Goal: Task Accomplishment & Management: Manage account settings

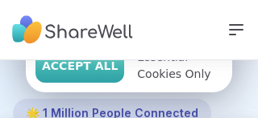
click at [103, 71] on span "Accept All" at bounding box center [80, 66] width 76 height 17
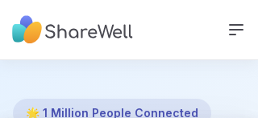
click at [233, 27] on icon at bounding box center [235, 29] width 19 height 19
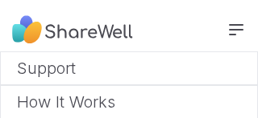
click at [233, 27] on icon at bounding box center [235, 29] width 19 height 19
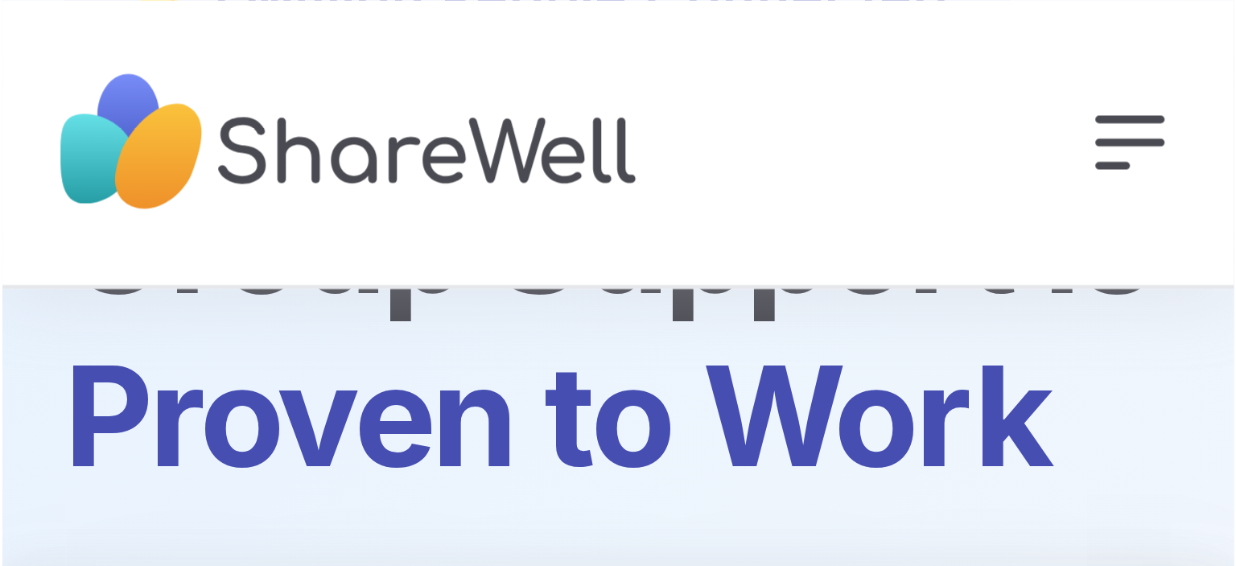
scroll to position [172, 0]
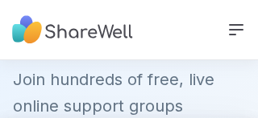
drag, startPoint x: 232, startPoint y: 27, endPoint x: 244, endPoint y: 29, distance: 12.2
click at [244, 29] on icon at bounding box center [235, 29] width 19 height 19
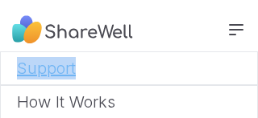
drag, startPoint x: 244, startPoint y: 29, endPoint x: 179, endPoint y: 80, distance: 82.0
click at [179, 60] on div "Support How It Works Sign Up Log In" at bounding box center [129, 30] width 258 height 60
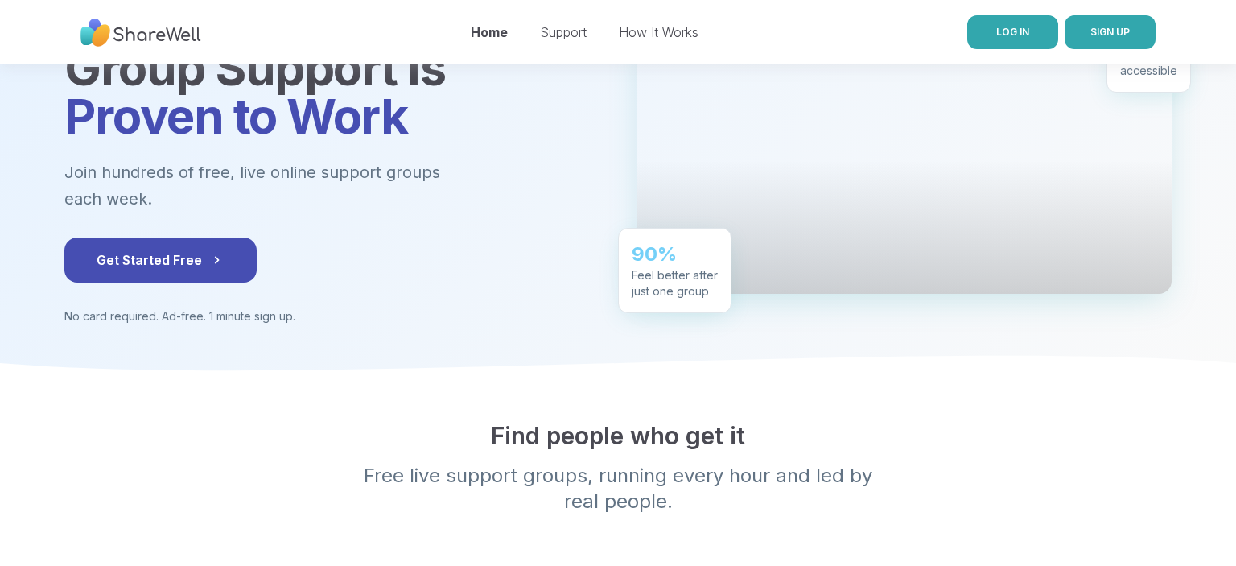
click at [257, 33] on link "LOG IN" at bounding box center [1013, 32] width 91 height 34
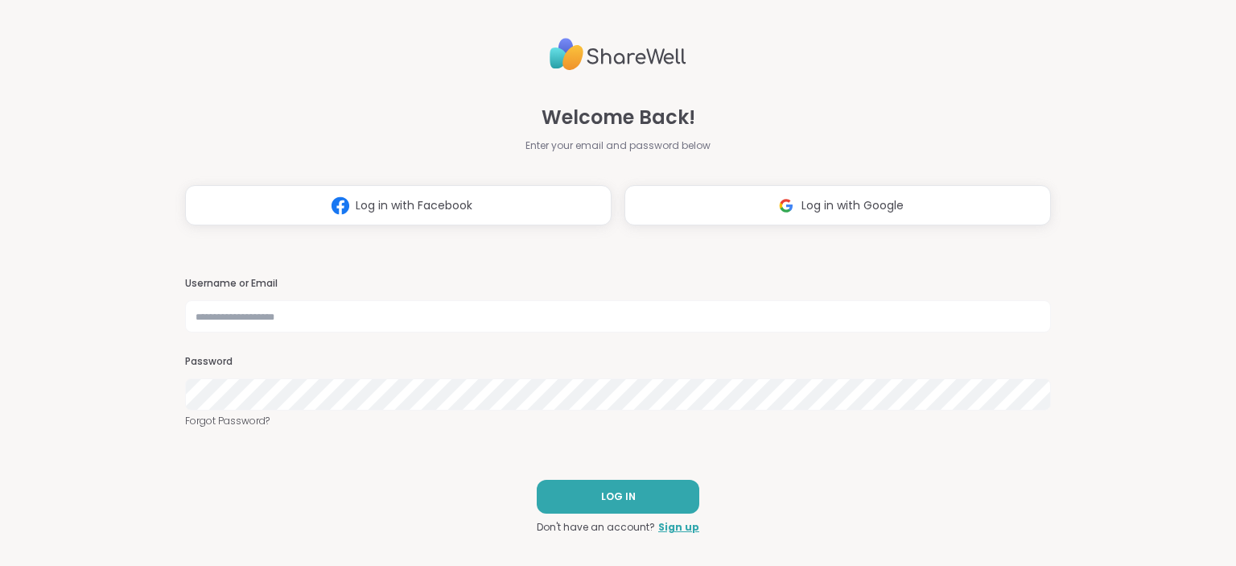
type input "********"
click at [257, 118] on button "LOG IN" at bounding box center [618, 497] width 163 height 34
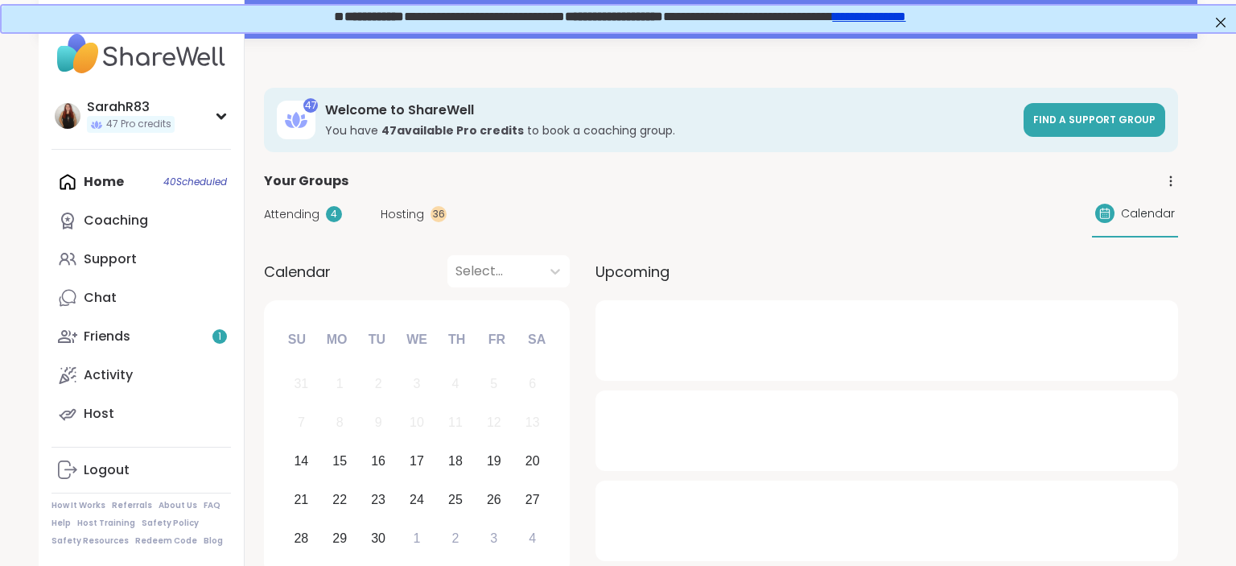
click at [257, 118] on span "Attending" at bounding box center [292, 214] width 56 height 17
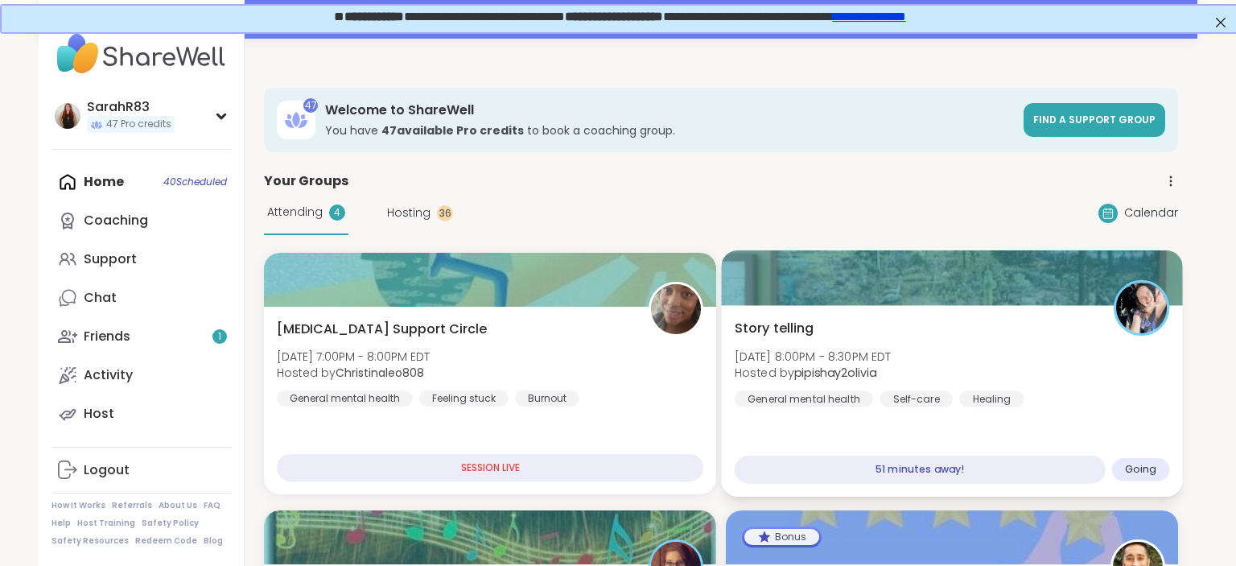
click at [257, 118] on div "Story telling [PERSON_NAME][DATE] 8:00PM - 8:30PM EDT Hosted by pipishay2olivia…" at bounding box center [952, 363] width 435 height 89
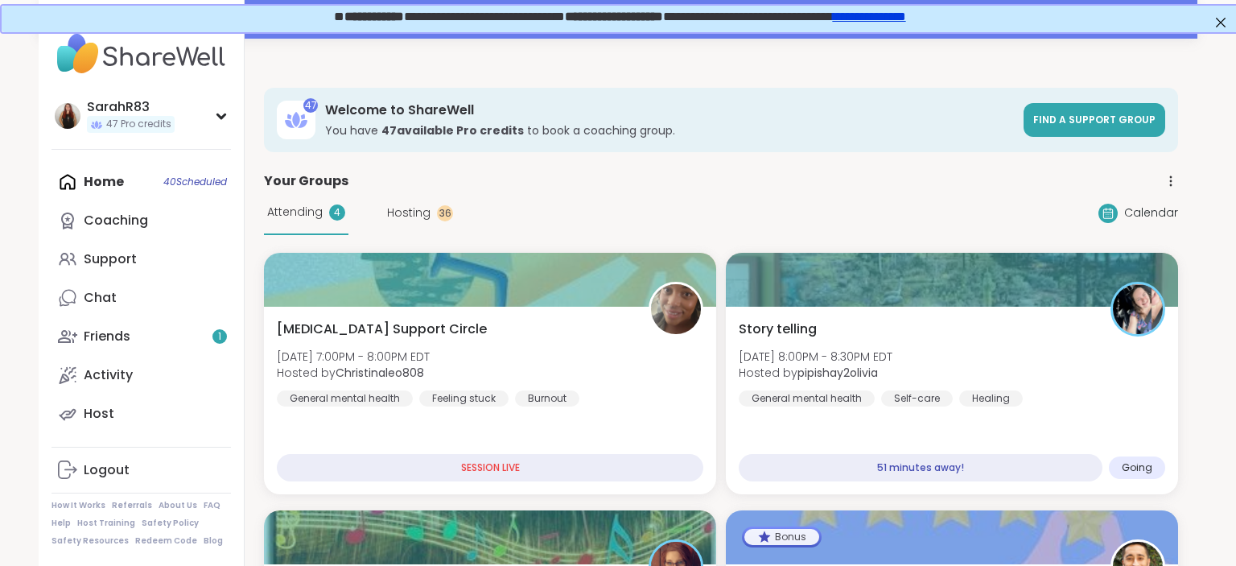
click at [257, 118] on div "Attending 4 Hosting 36" at bounding box center [358, 213] width 189 height 44
click at [257, 118] on span "Hosting" at bounding box center [408, 212] width 43 height 17
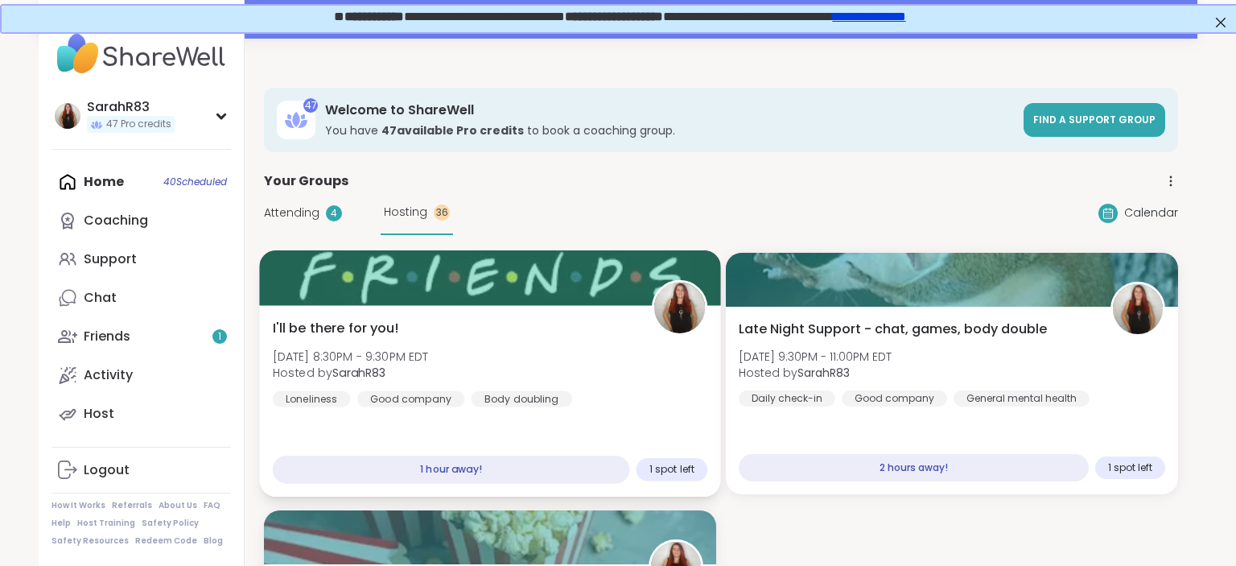
click at [257, 118] on div "I'll be there for you! [DATE] 8:30PM - 9:30PM EDT Hosted by SarahR83 Loneliness…" at bounding box center [490, 363] width 435 height 89
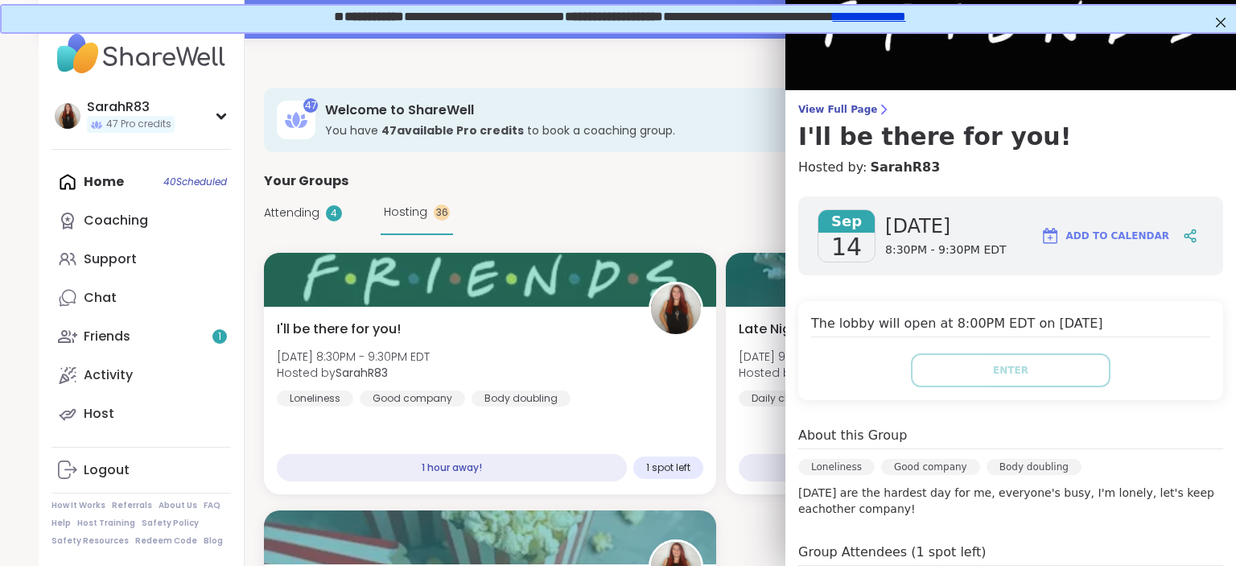
scroll to position [38, 0]
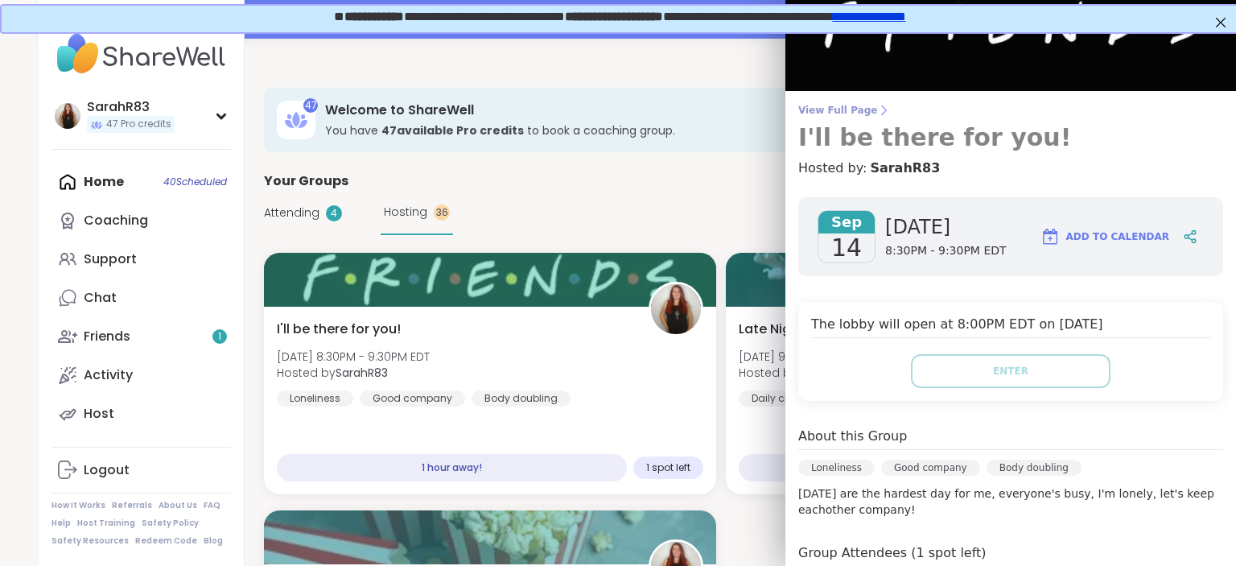
click at [257, 113] on span "View Full Page" at bounding box center [1010, 110] width 425 height 13
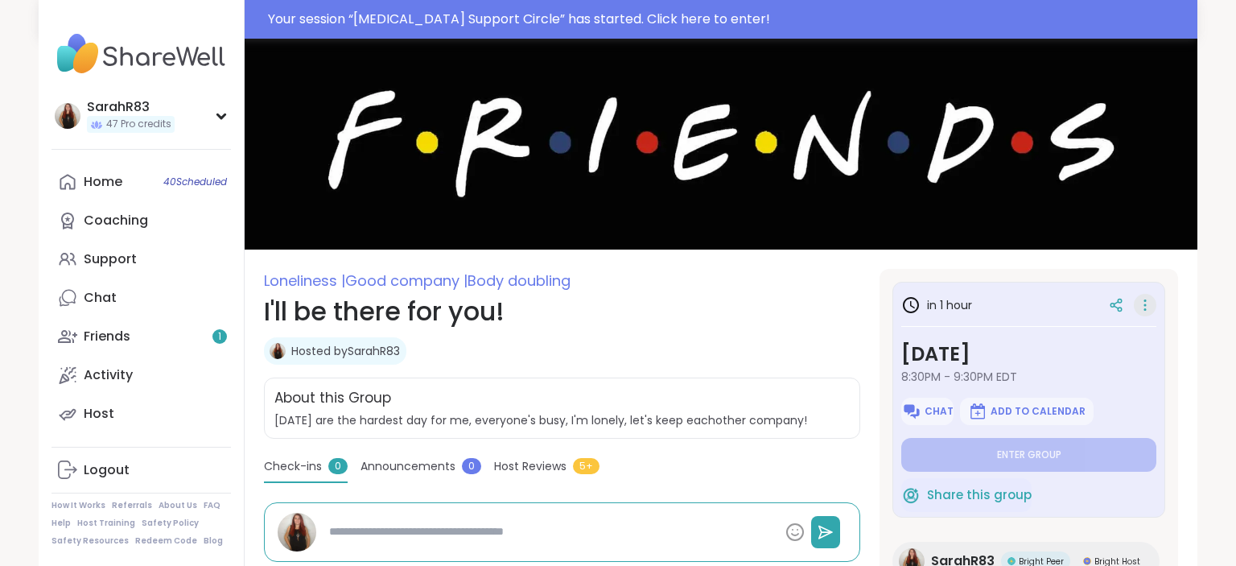
click at [257, 118] on icon at bounding box center [1145, 305] width 16 height 23
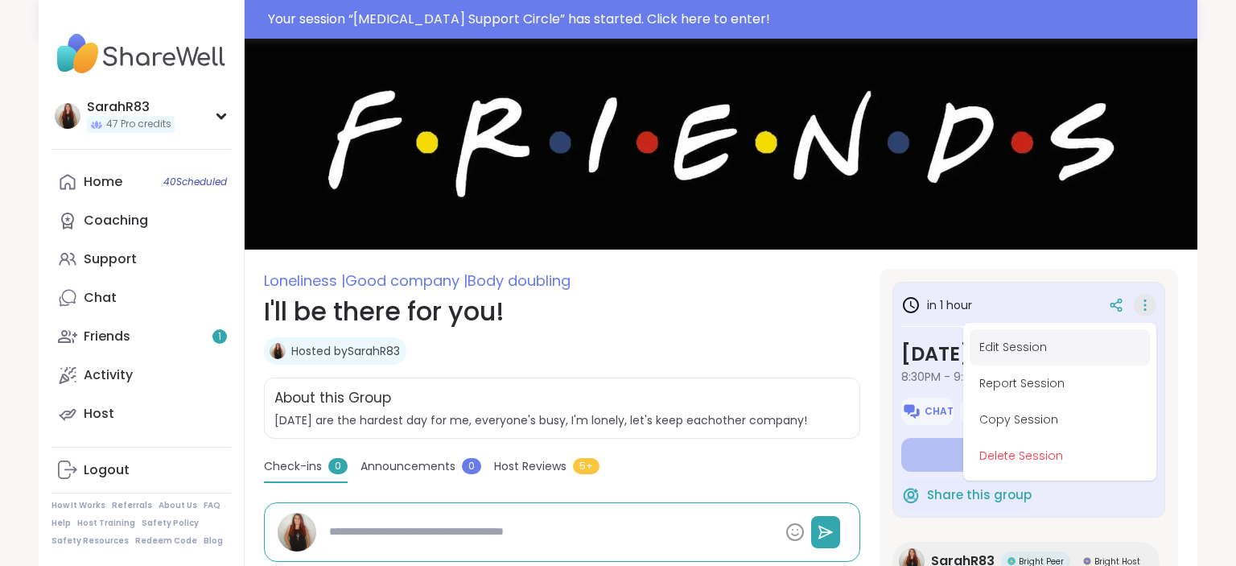
click at [257, 118] on button "Edit Session" at bounding box center [1060, 347] width 180 height 36
type textarea "*"
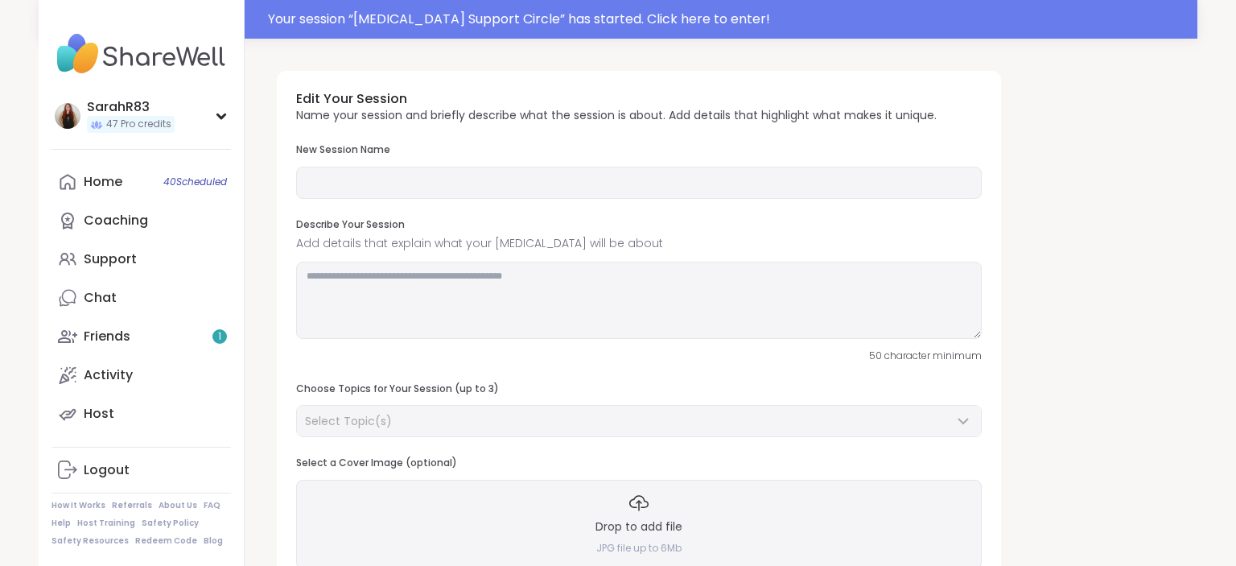
type input "**********"
type textarea "**********"
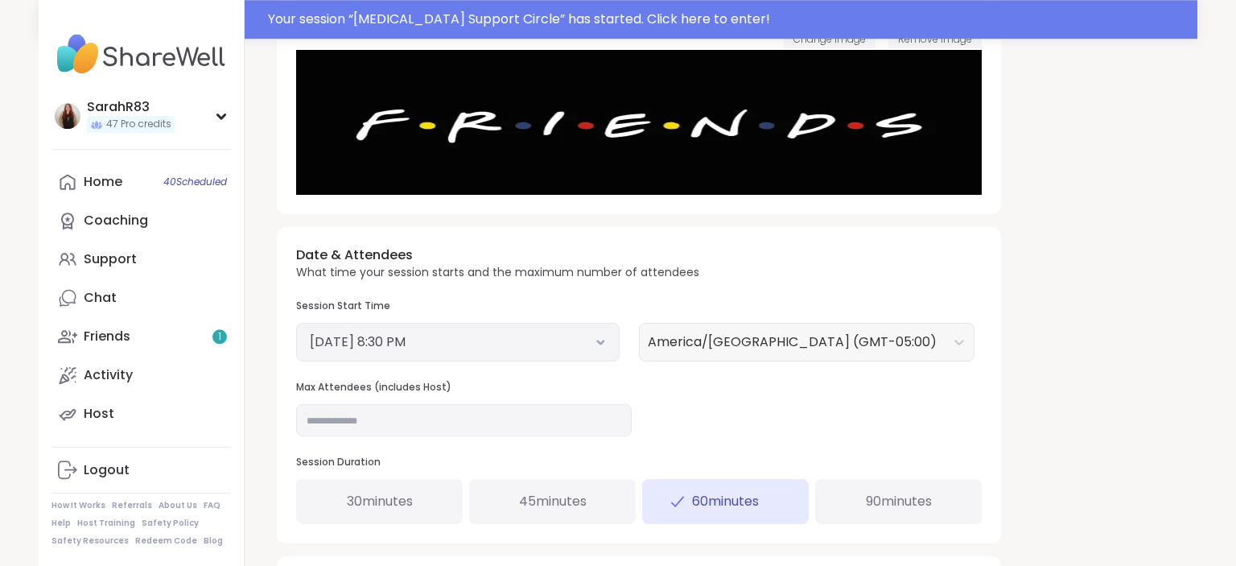
scroll to position [431, 0]
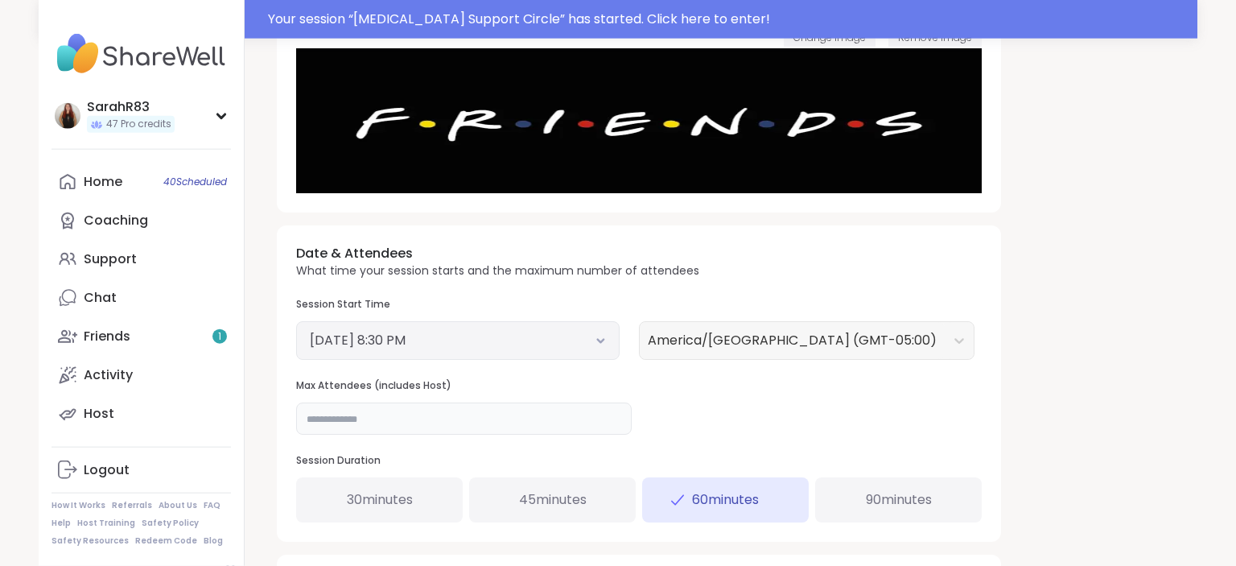
click at [257, 118] on input "**" at bounding box center [464, 418] width 336 height 32
type input "**"
click at [257, 118] on div "Date & Attendees What time your session starts and the maximum number of attend…" at bounding box center [639, 383] width 724 height 316
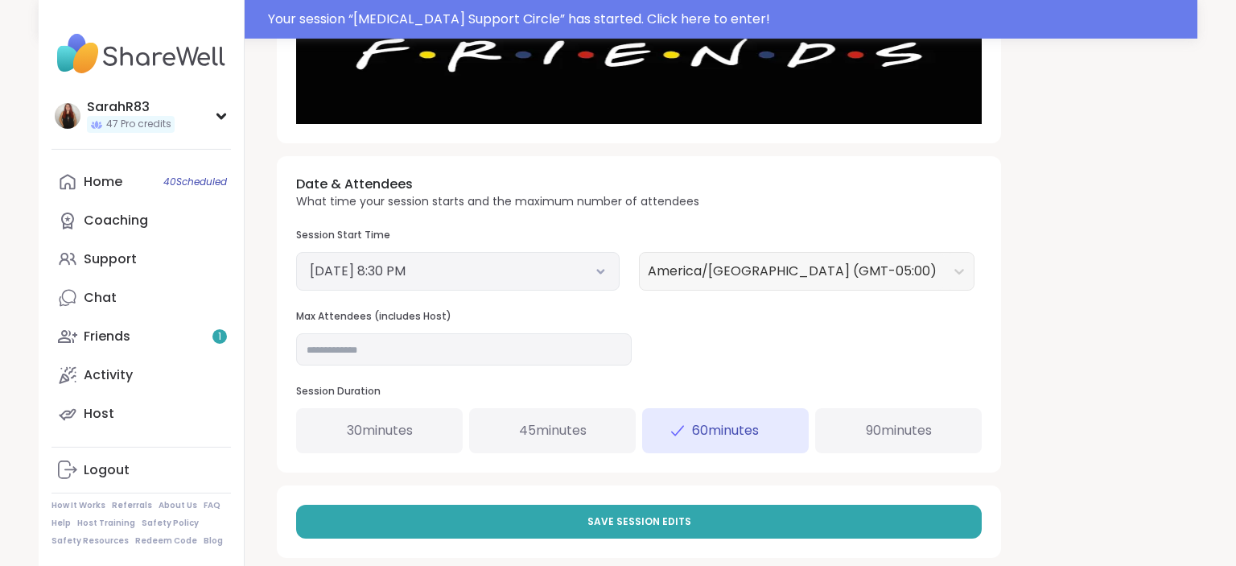
scroll to position [521, 0]
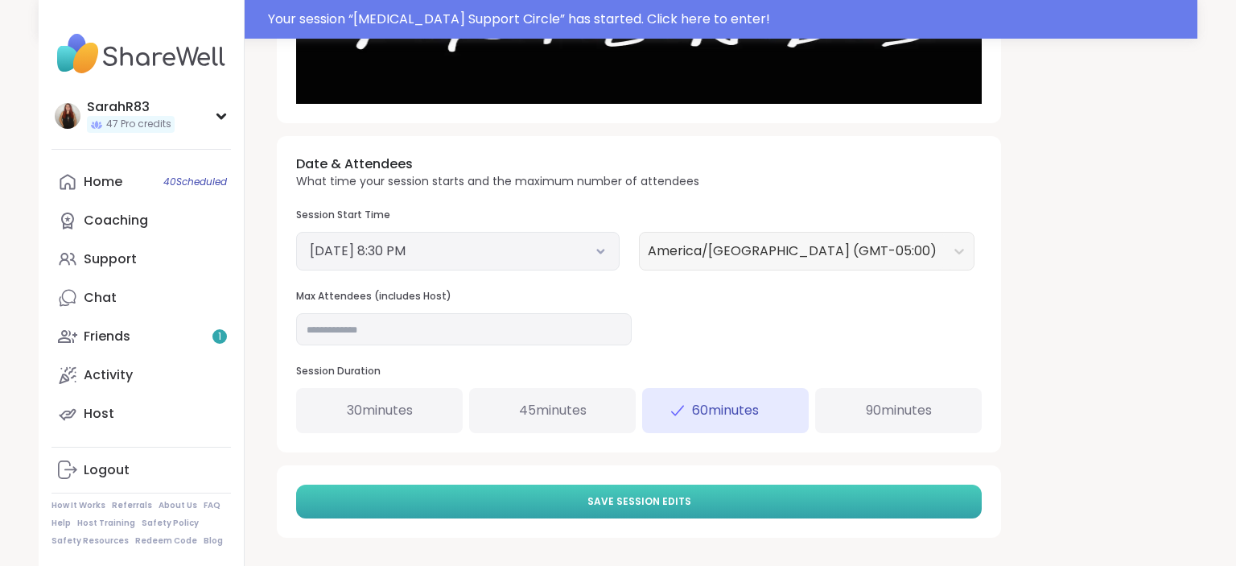
click at [257, 118] on button "Save Session Edits" at bounding box center [639, 502] width 686 height 34
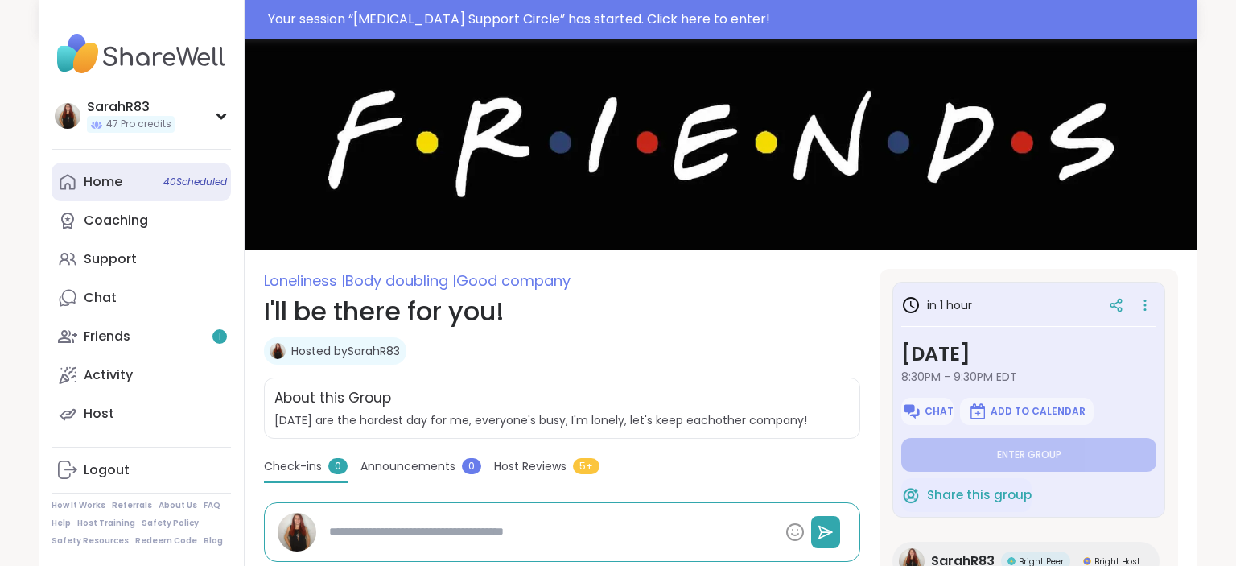
click at [124, 118] on link "Home 40 Scheduled" at bounding box center [141, 182] width 179 height 39
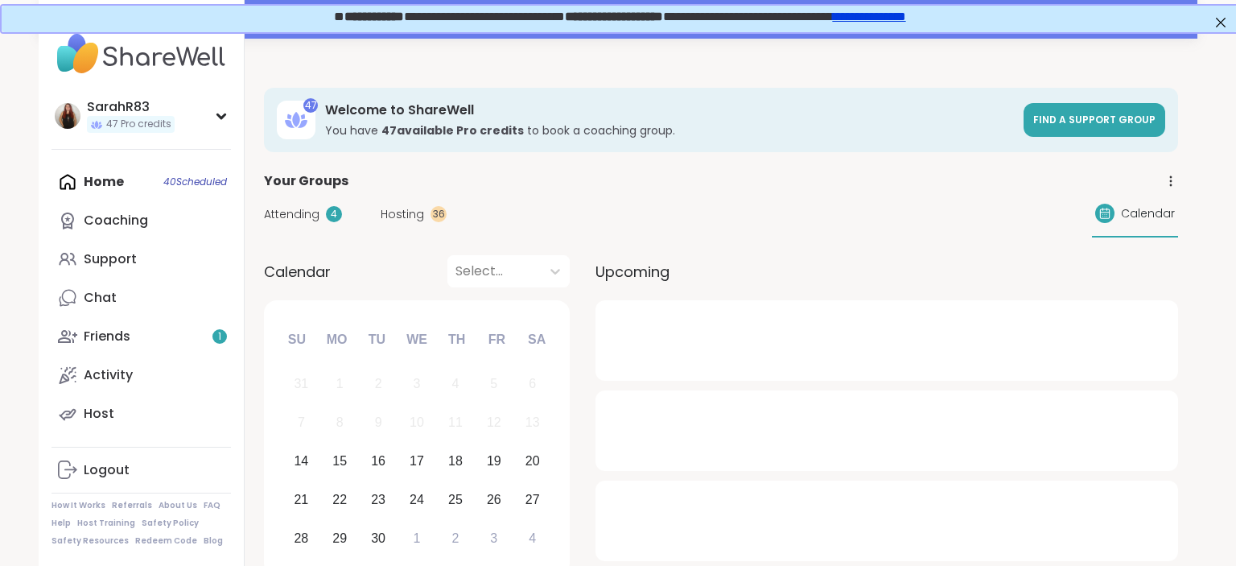
click at [257, 118] on span "Hosting" at bounding box center [402, 214] width 43 height 17
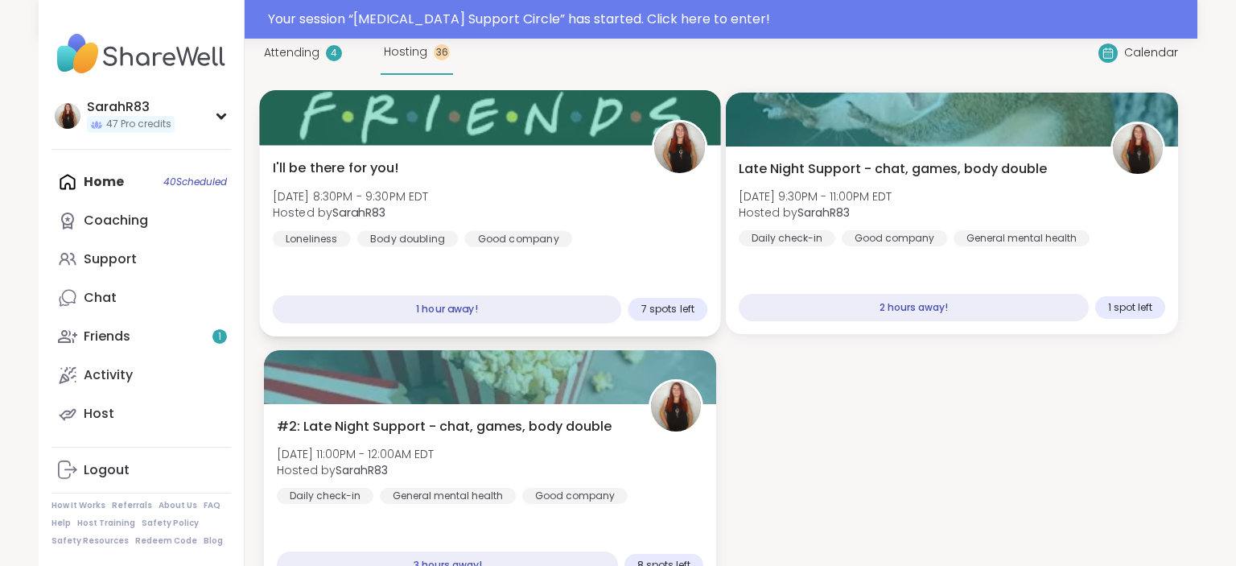
scroll to position [162, 0]
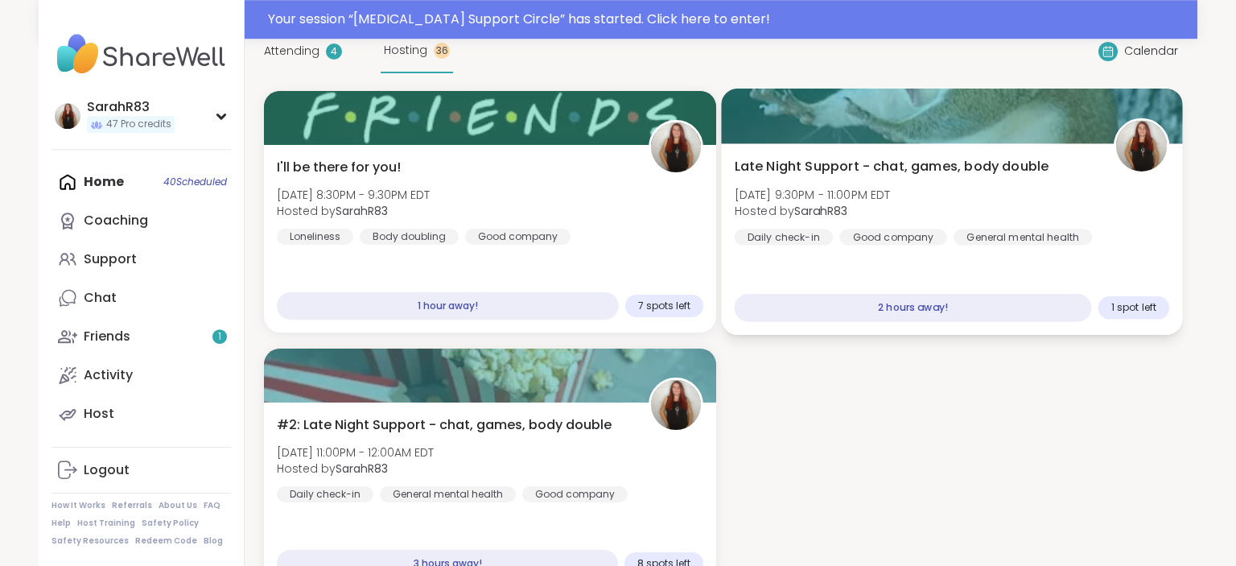
click at [257, 118] on div "Late Night Support - chat, games, body double [DATE] 9:30PM - 11:00PM EDT Hoste…" at bounding box center [951, 239] width 461 height 192
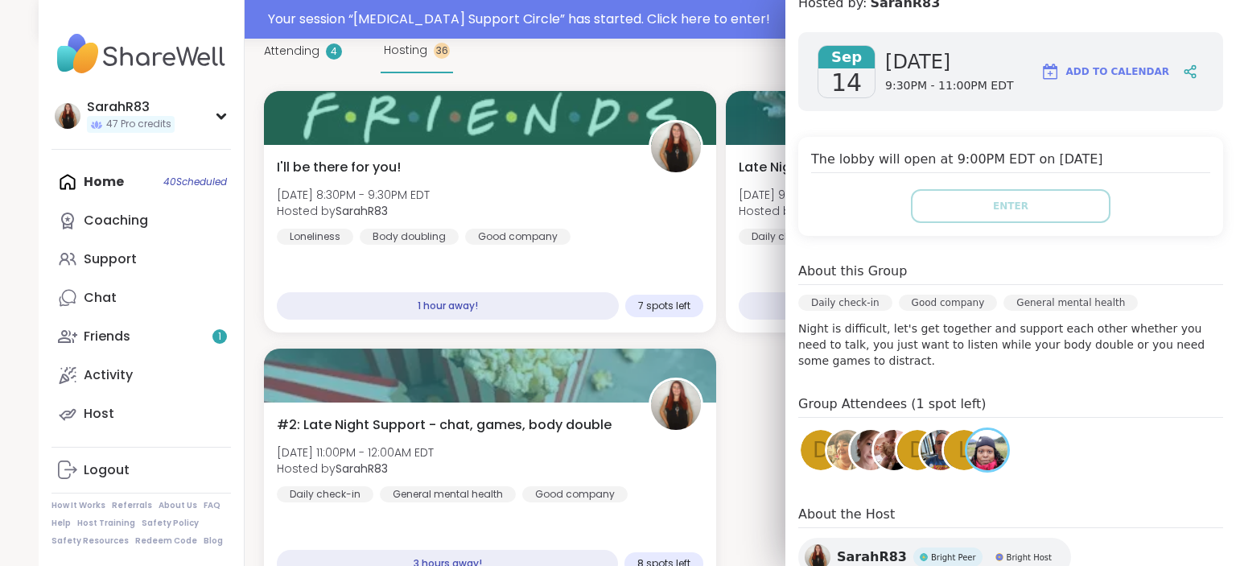
scroll to position [0, 0]
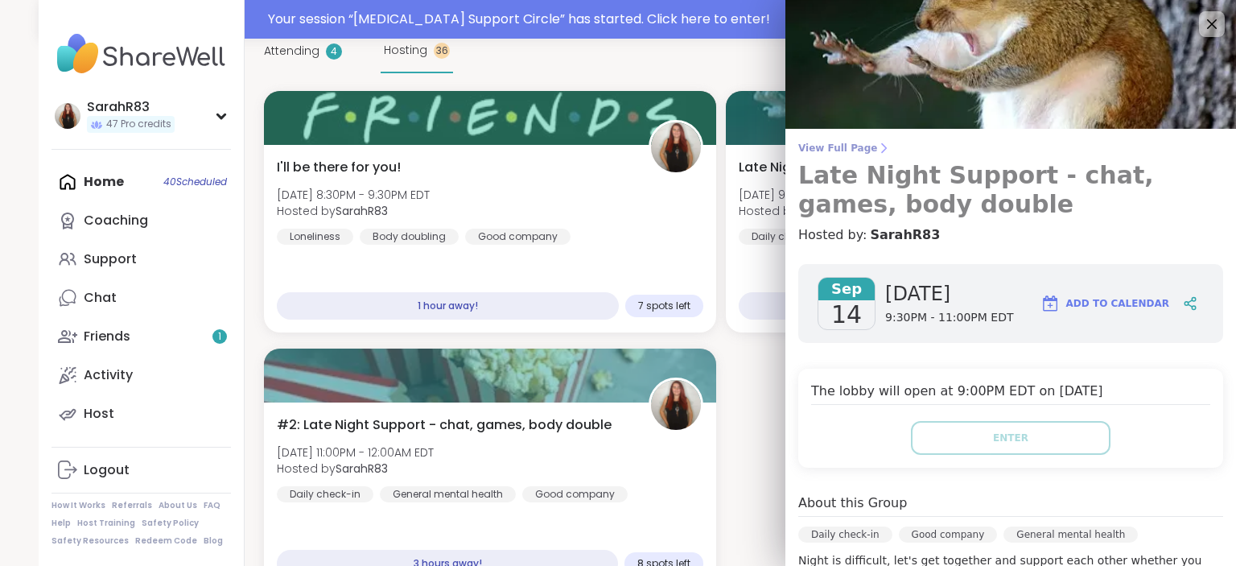
click at [257, 118] on span "View Full Page" at bounding box center [1010, 148] width 425 height 13
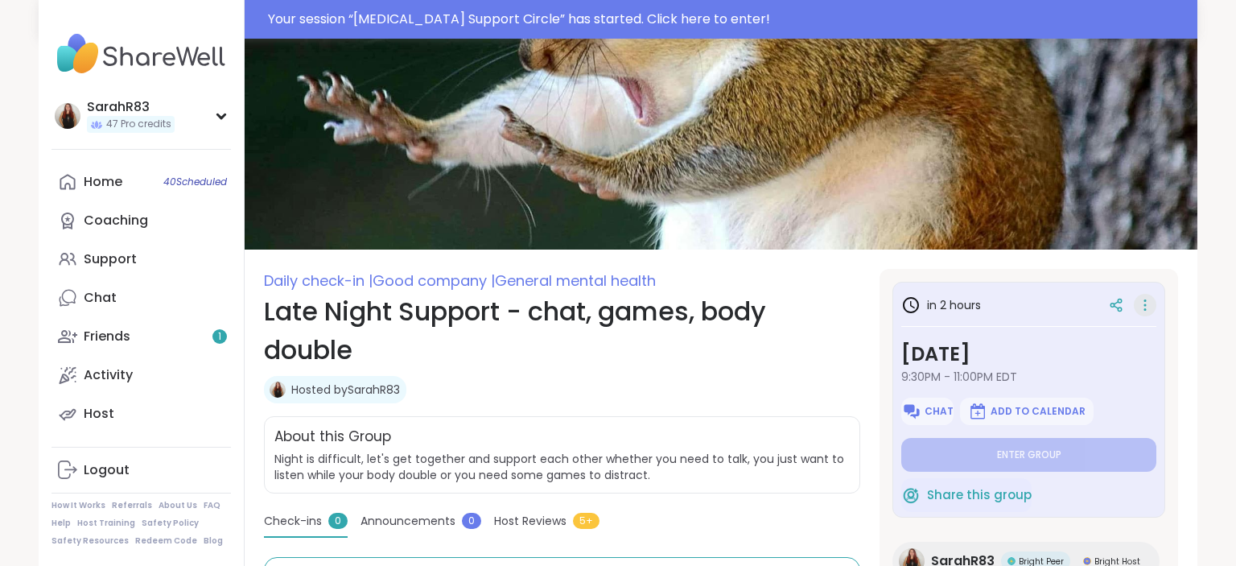
click at [257, 118] on icon at bounding box center [1145, 305] width 16 height 23
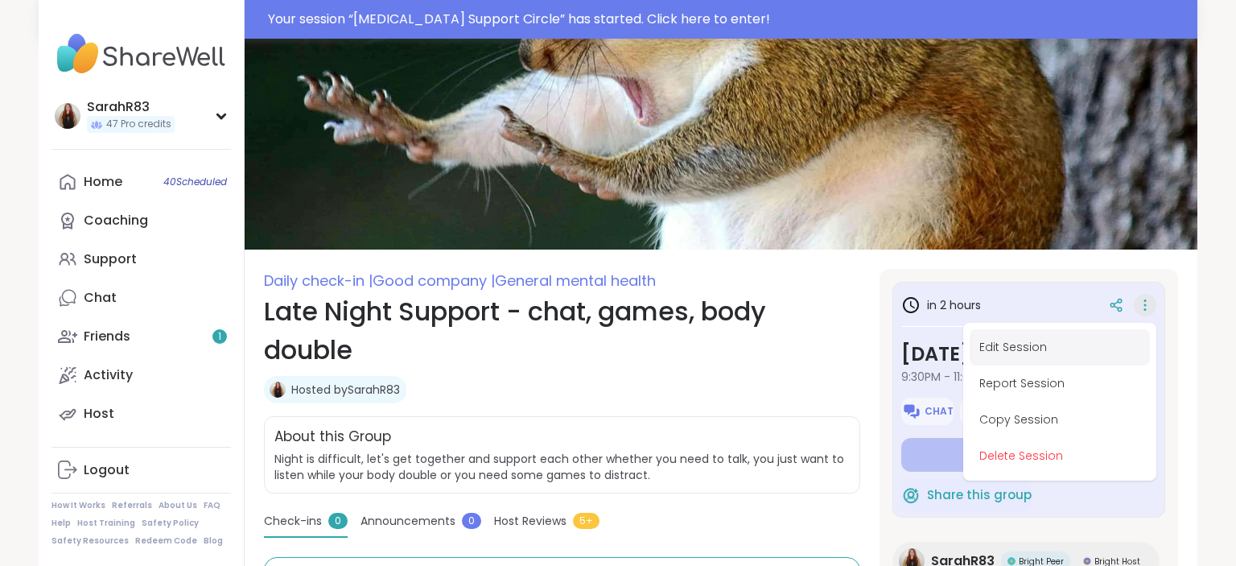
click at [257, 118] on button "Edit Session" at bounding box center [1060, 347] width 180 height 36
type textarea "*"
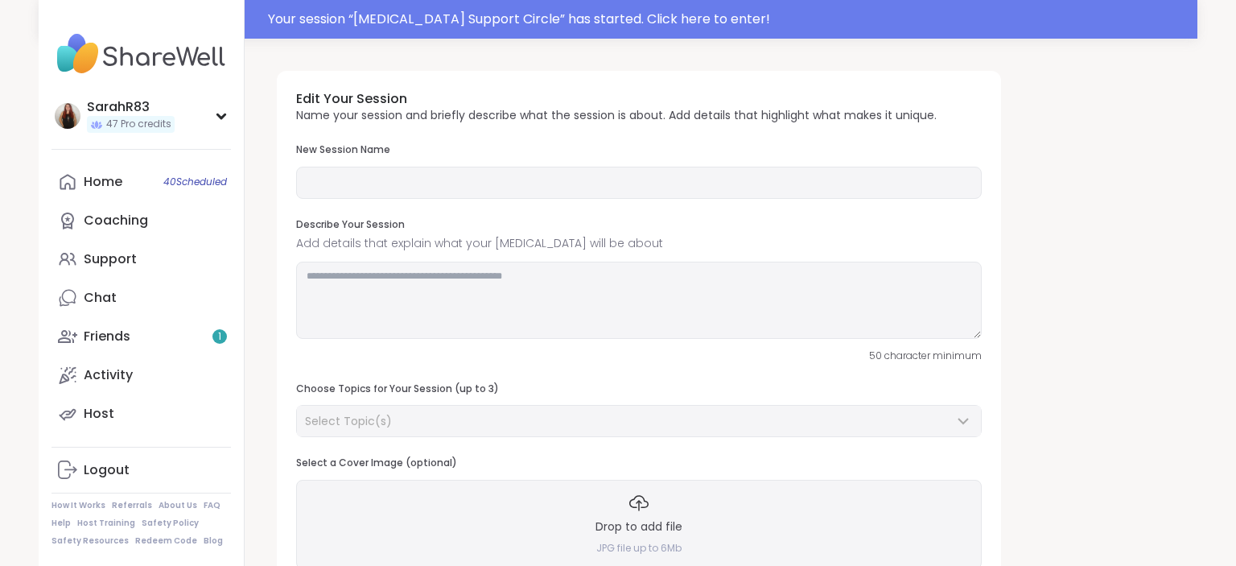
type input "**********"
type textarea "**********"
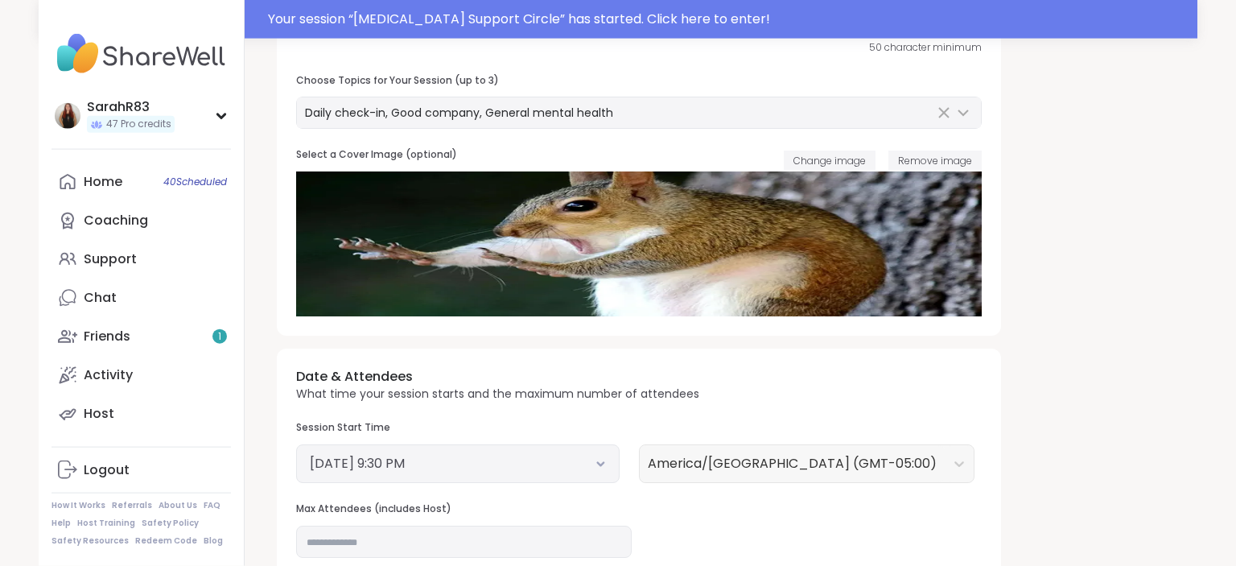
scroll to position [309, 0]
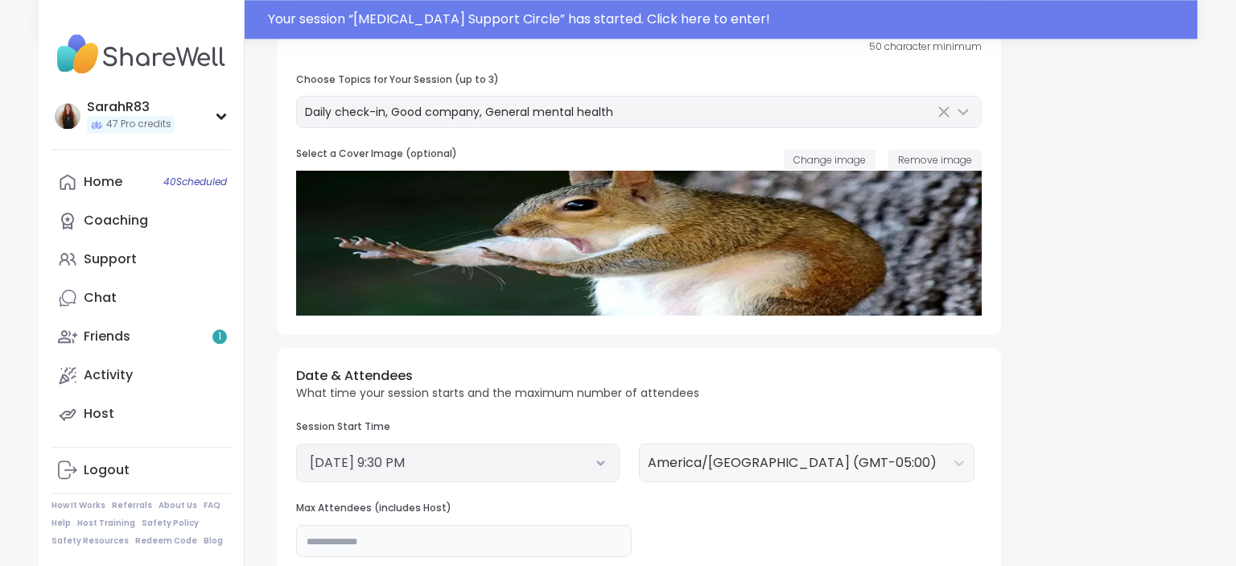
click at [257, 118] on input "**" at bounding box center [464, 541] width 336 height 32
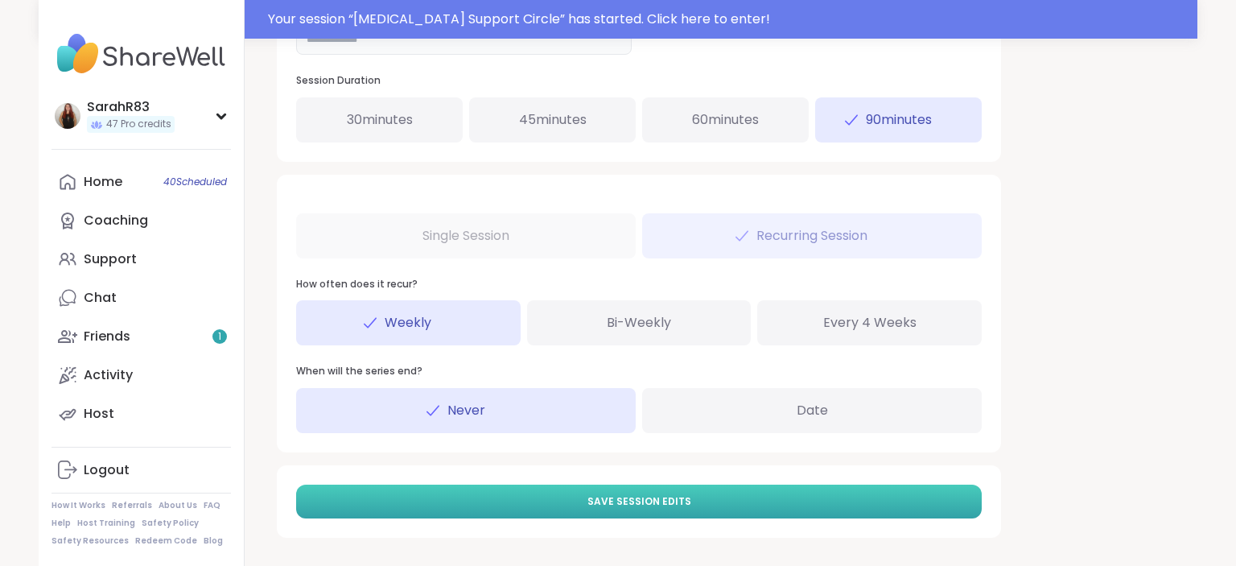
type input "**"
click at [257, 118] on button "Save Session Edits" at bounding box center [639, 502] width 686 height 34
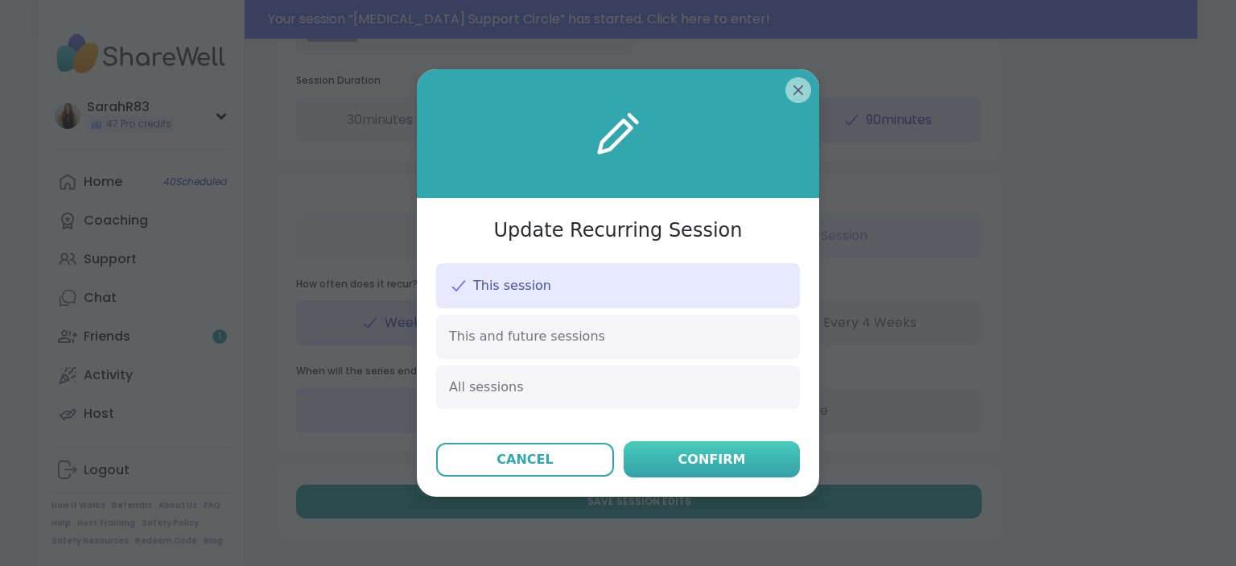
click at [257, 118] on button "Confirm" at bounding box center [712, 459] width 176 height 36
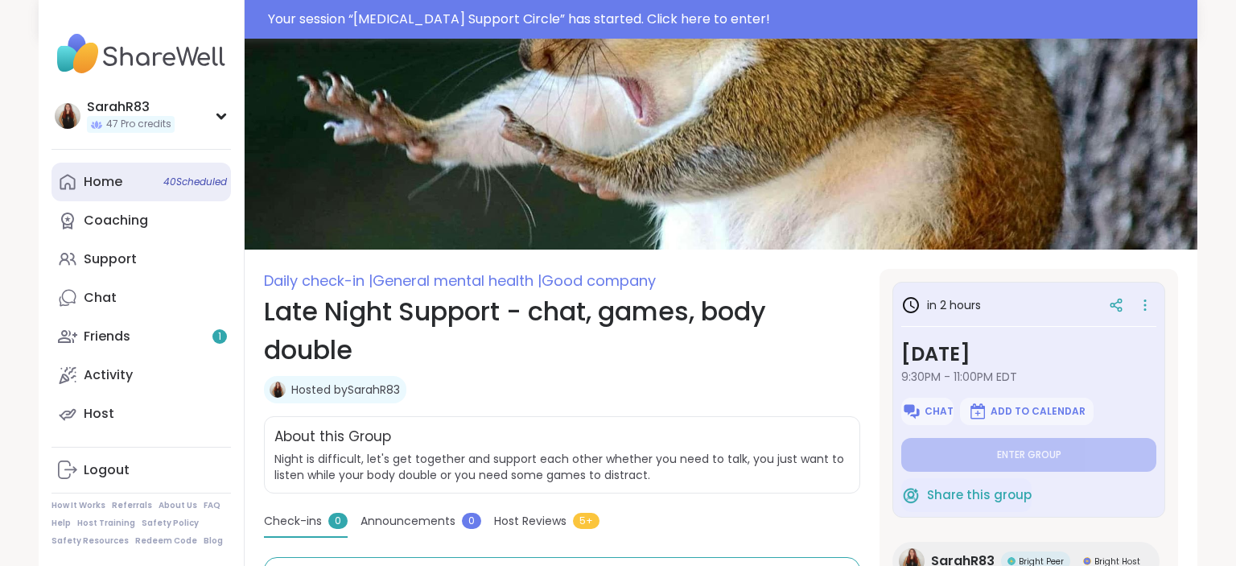
click at [202, 118] on span "40 Scheduled" at bounding box center [195, 181] width 64 height 13
type textarea "*"
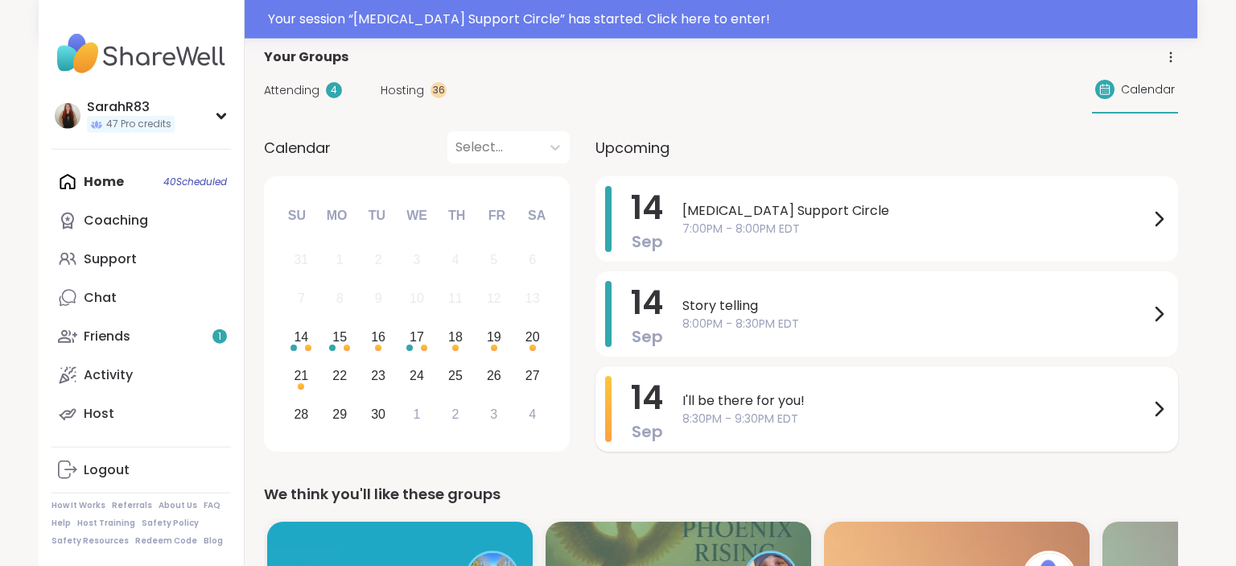
scroll to position [126, 0]
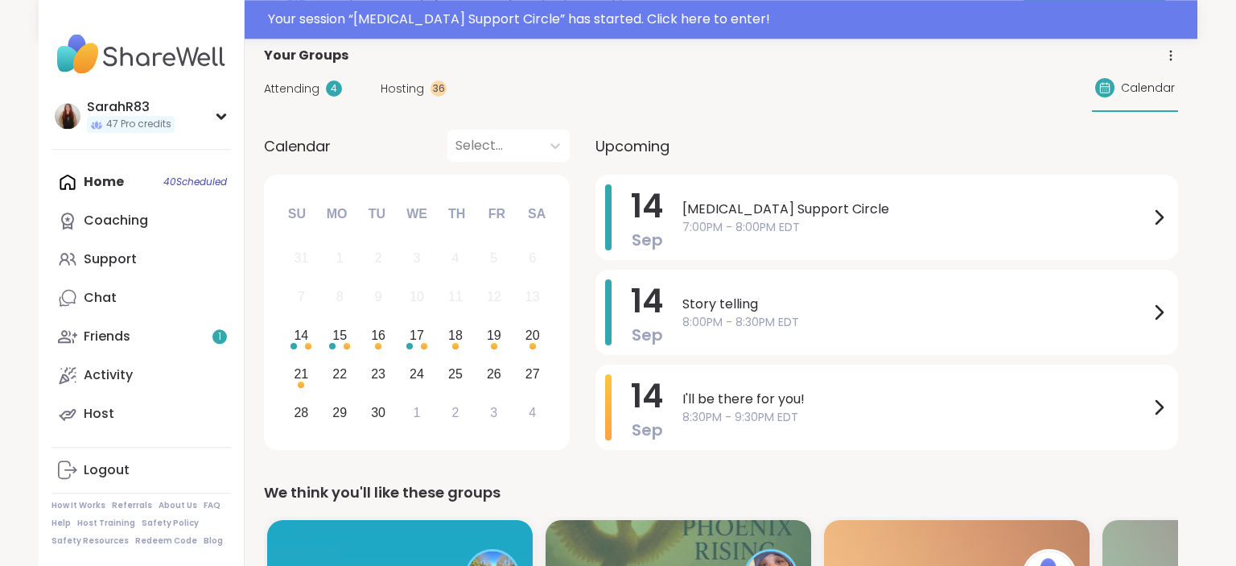
click at [257, 86] on span "Hosting" at bounding box center [402, 88] width 43 height 17
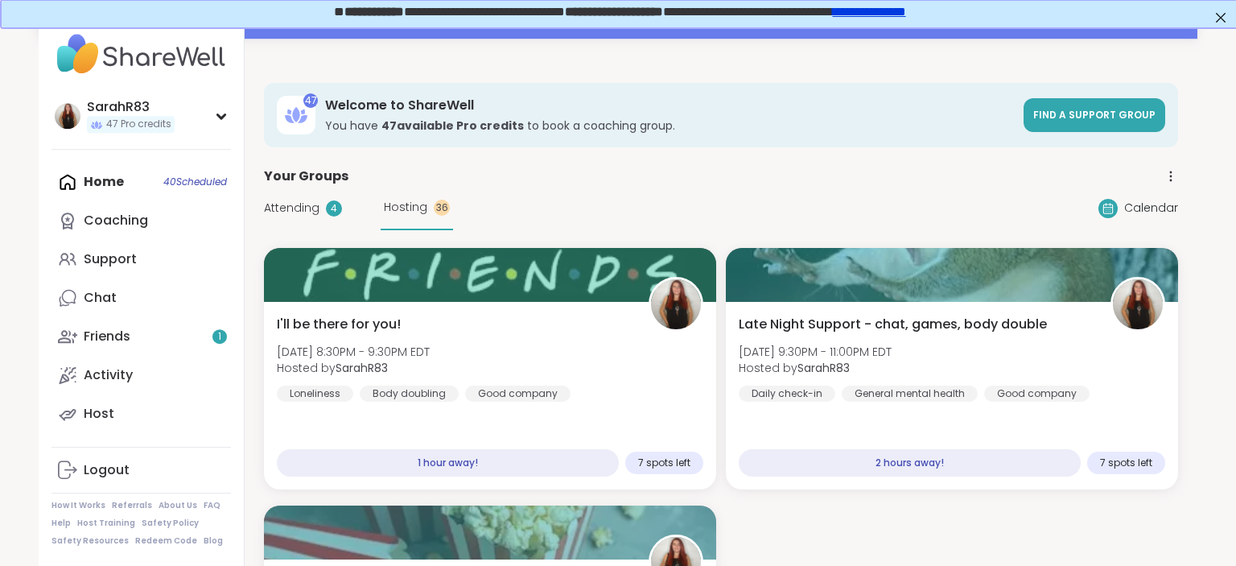
scroll to position [0, 0]
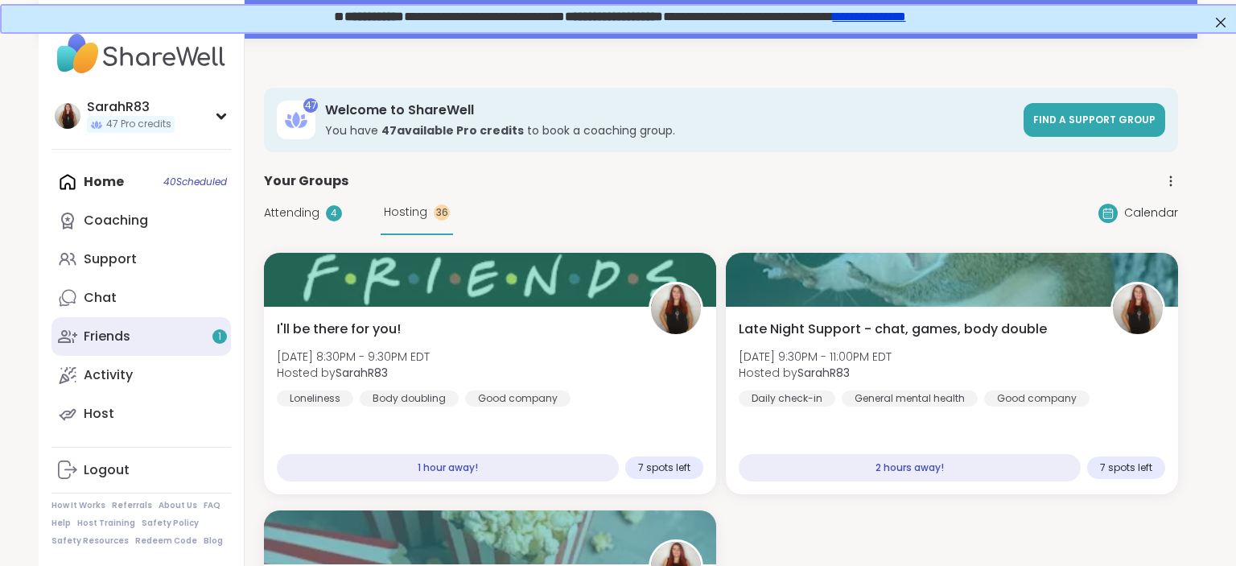
click at [163, 118] on link "Friends 1" at bounding box center [141, 336] width 179 height 39
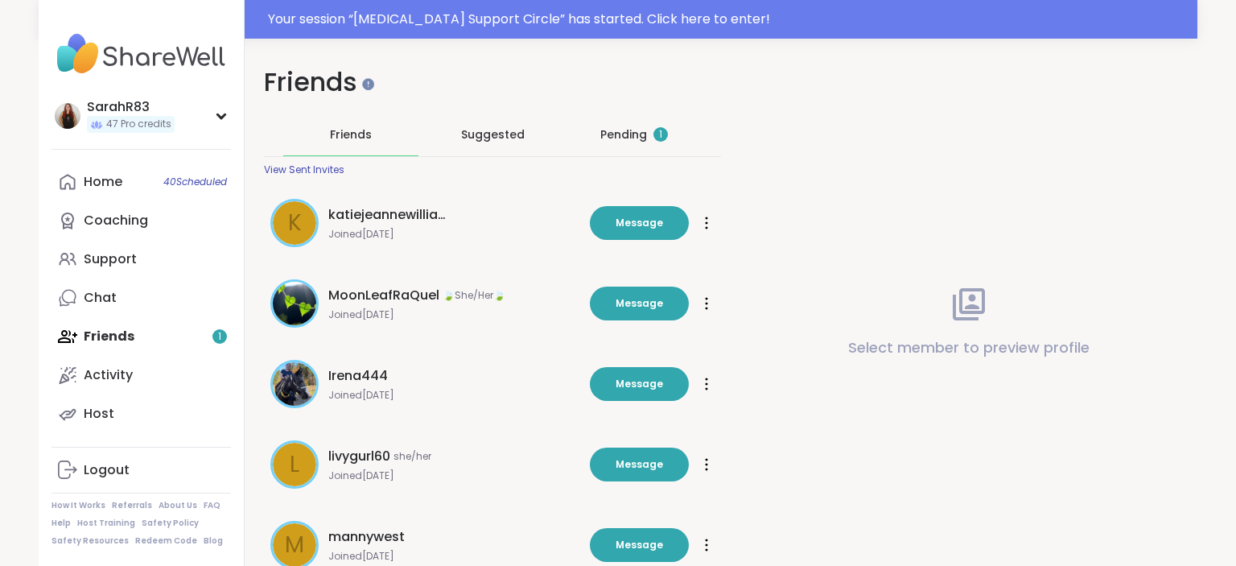
click at [257, 118] on div "Pending 1" at bounding box center [634, 134] width 68 height 16
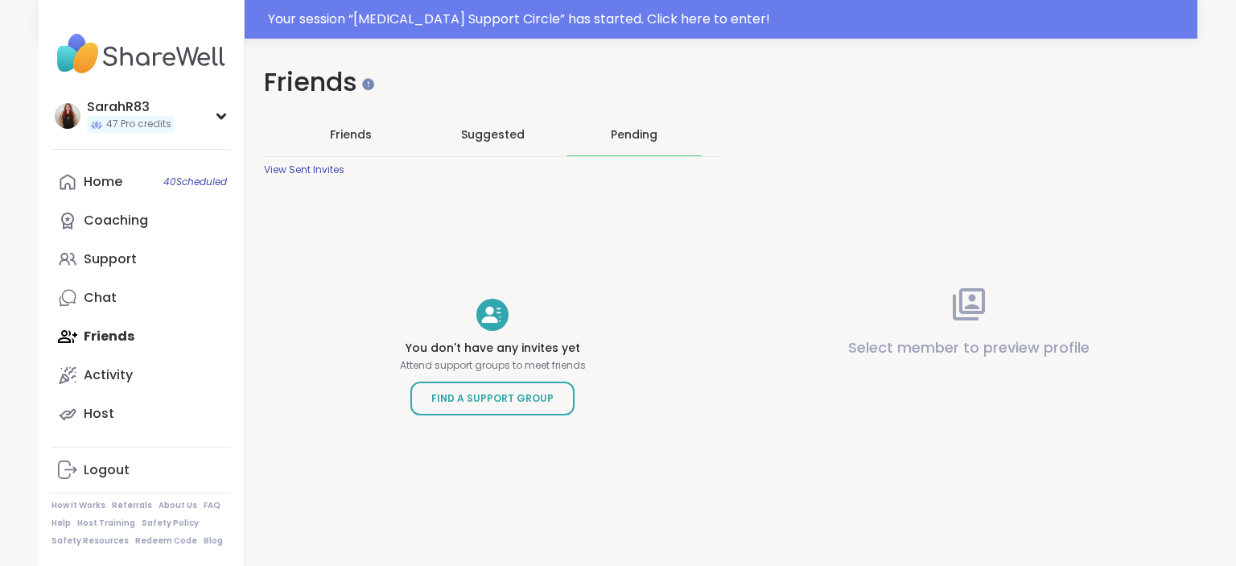
click at [257, 118] on div "Pending" at bounding box center [634, 134] width 47 height 16
click at [257, 118] on icon at bounding box center [492, 314] width 23 height 23
click at [138, 118] on link "Home 40 Scheduled" at bounding box center [141, 182] width 179 height 39
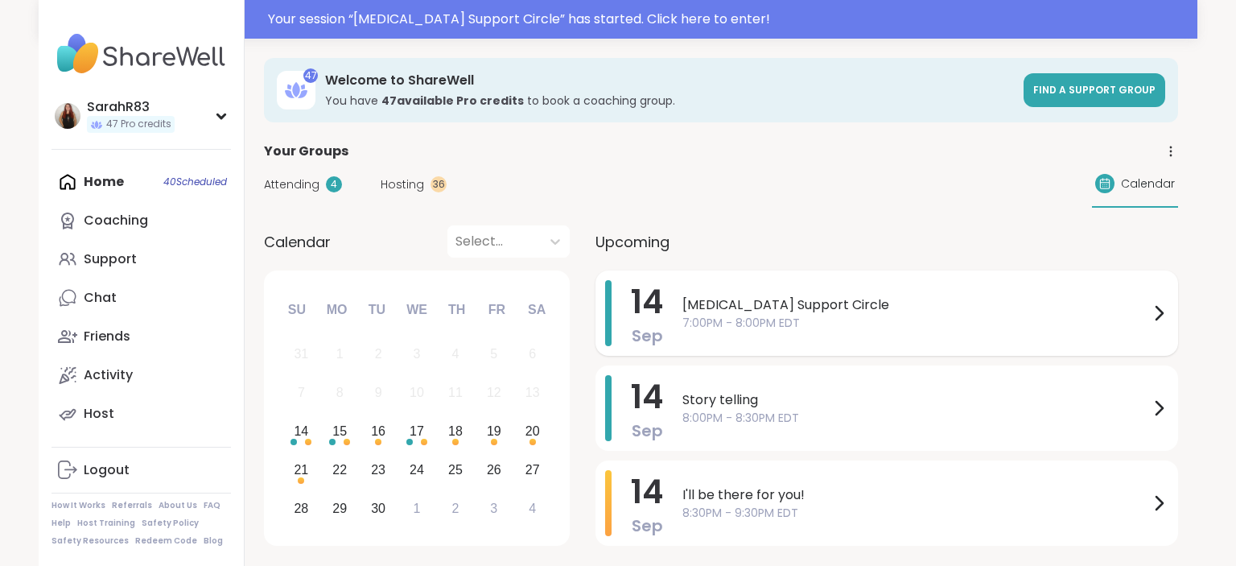
click at [257, 118] on span "[MEDICAL_DATA] Support Circle" at bounding box center [916, 304] width 467 height 19
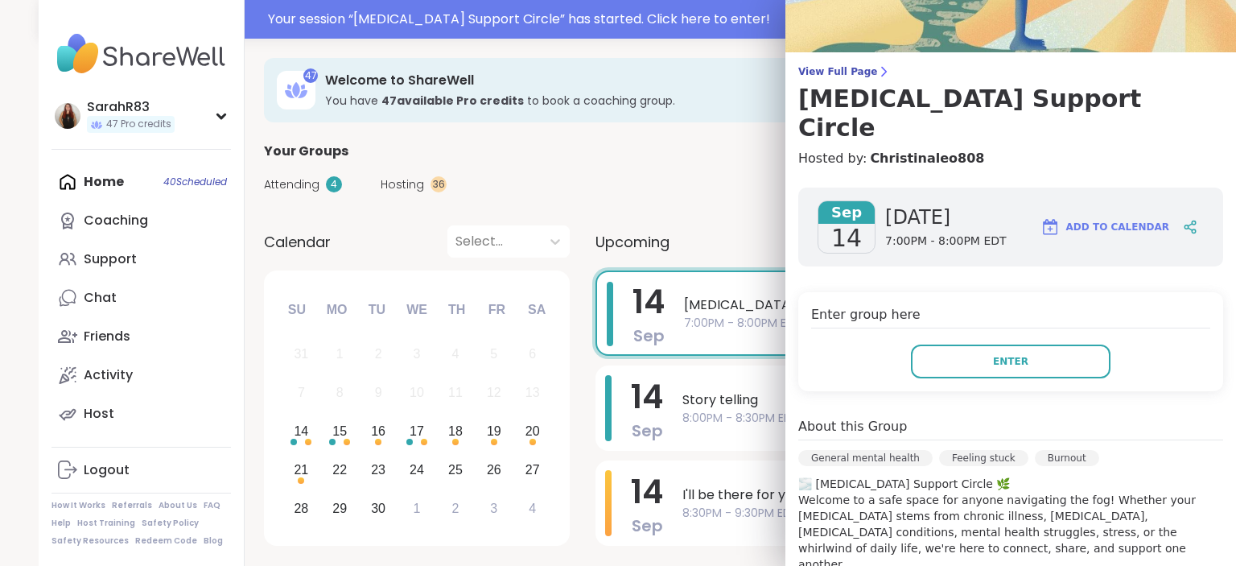
scroll to position [60, 0]
